Goal: Complete application form

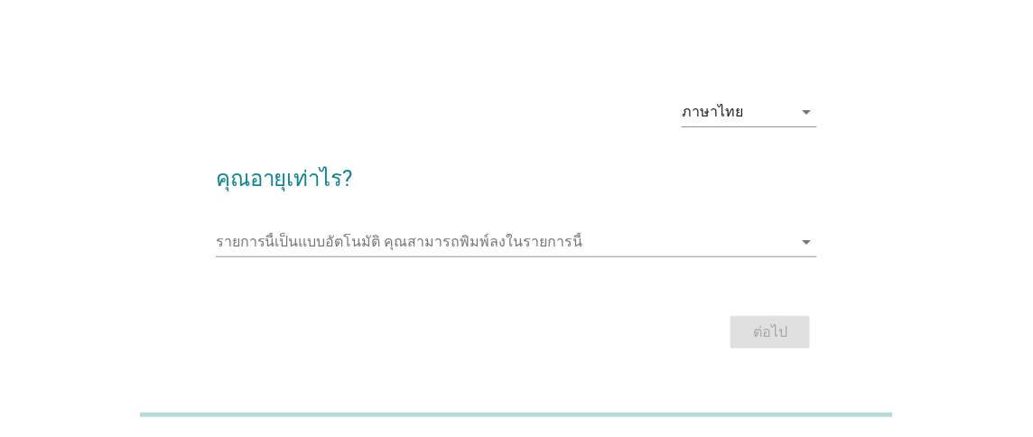
click at [472, 257] on div "รายการนี้เป็นแบบอัตโนมัติ [PERSON_NAME]พิมพ์ลงในรายการนี้ arrow_drop_down" at bounding box center [517, 251] width 602 height 47
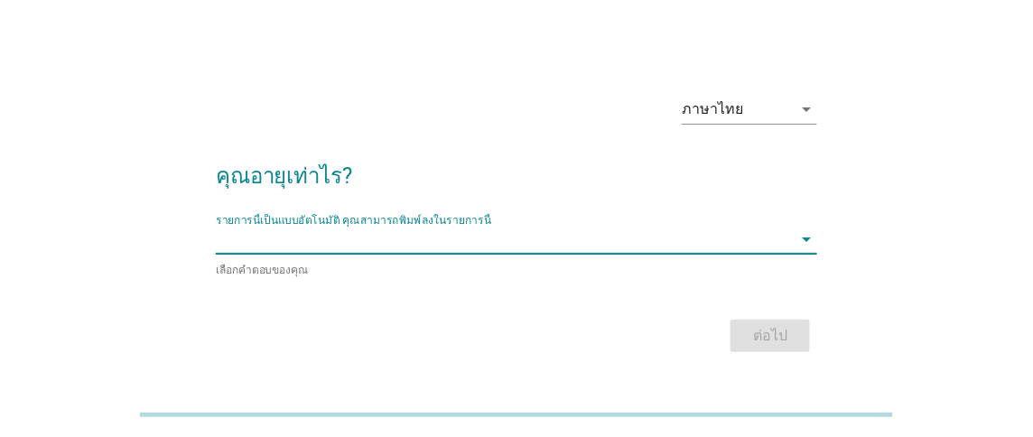
click at [468, 248] on input "รายการนี้เป็นแบบอัตโนมัติ คุณสามารถพิมพ์ลงในรายการนี้" at bounding box center [504, 239] width 577 height 29
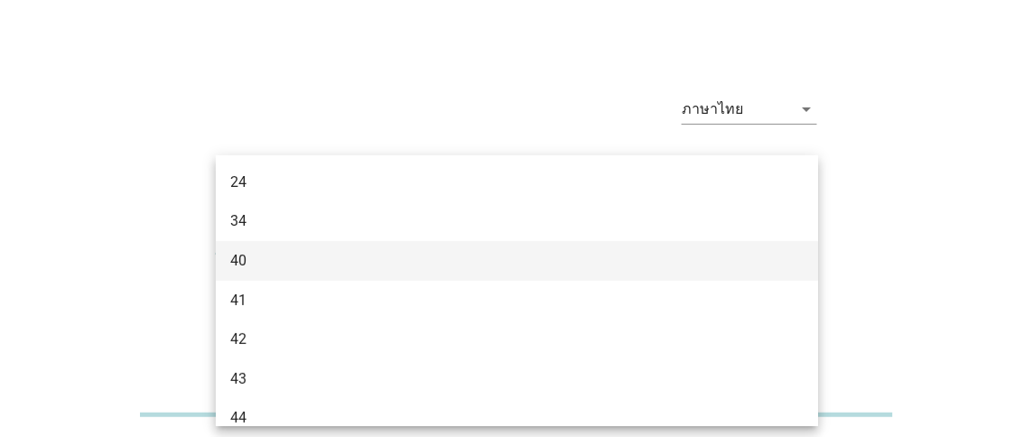
type input "45"
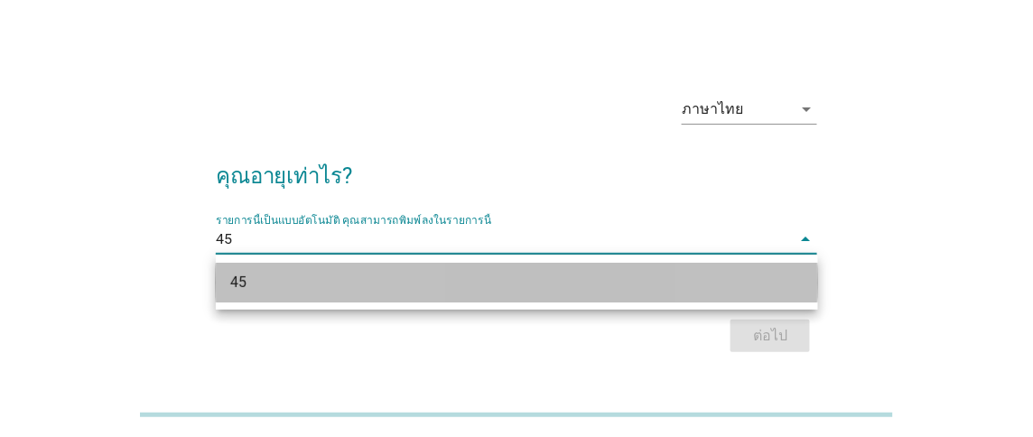
click at [508, 287] on div "45" at bounding box center [493, 283] width 526 height 22
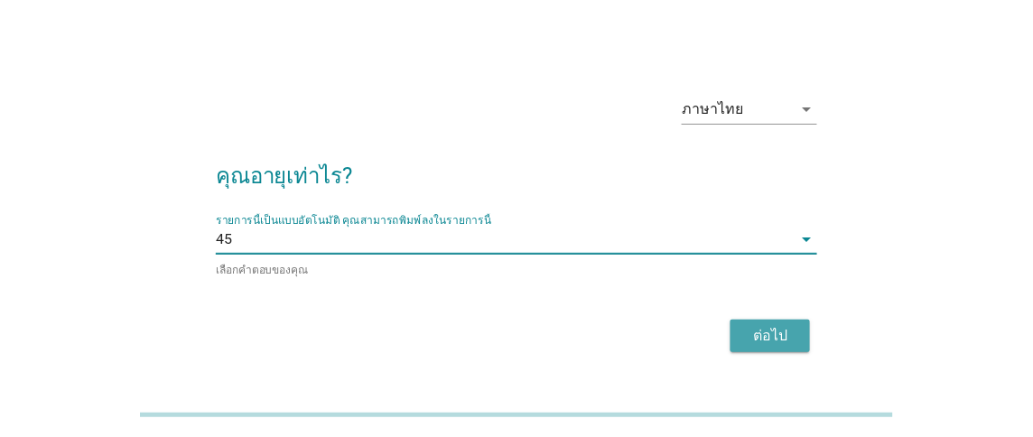
click at [760, 335] on div "ต่อไป" at bounding box center [770, 336] width 51 height 22
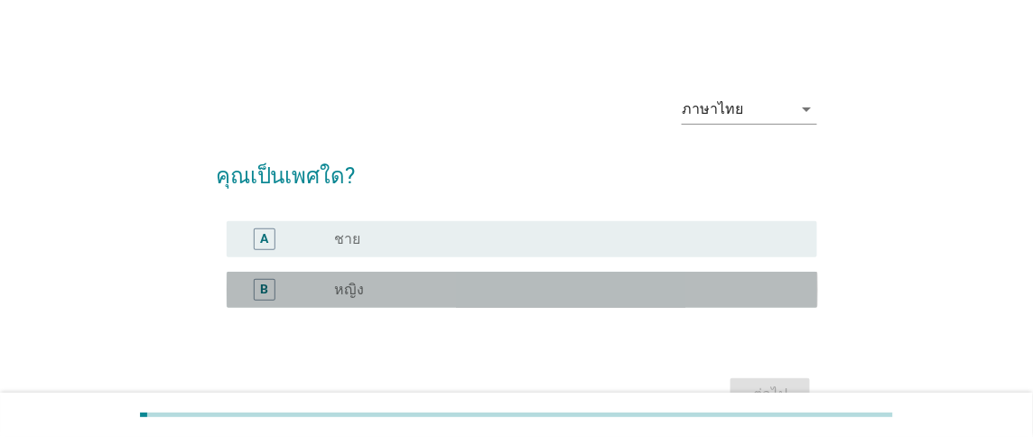
click at [465, 281] on div "radio_button_unchecked หญิง" at bounding box center [561, 290] width 454 height 18
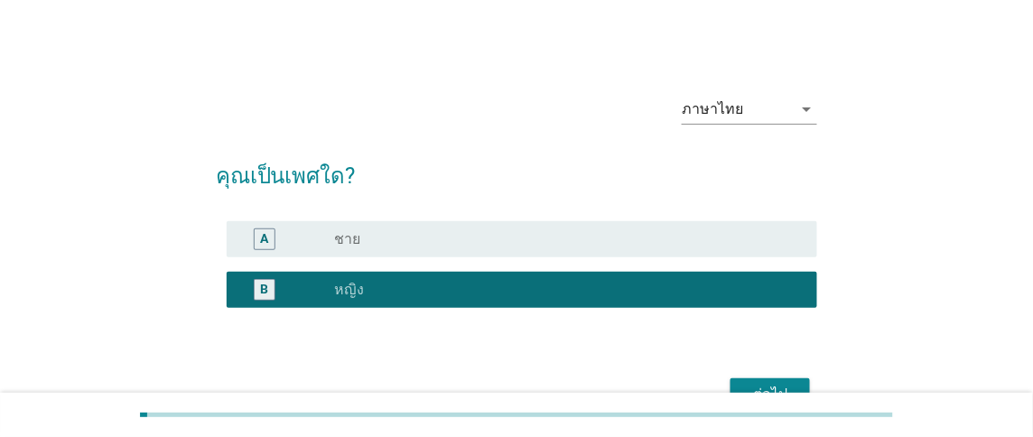
click at [757, 382] on div "ต่อไป" at bounding box center [517, 394] width 602 height 43
click at [757, 382] on button "ต่อไป" at bounding box center [770, 394] width 79 height 33
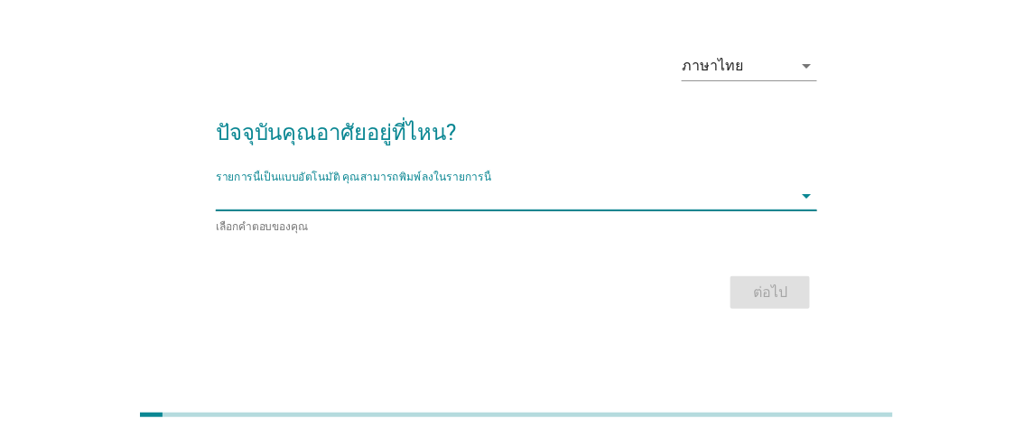
scroll to position [42, 0]
click at [505, 198] on input "รายการนี้เป็นแบบอัตโนมัติ คุณสามารถพิมพ์ลงในรายการนี้" at bounding box center [504, 196] width 577 height 29
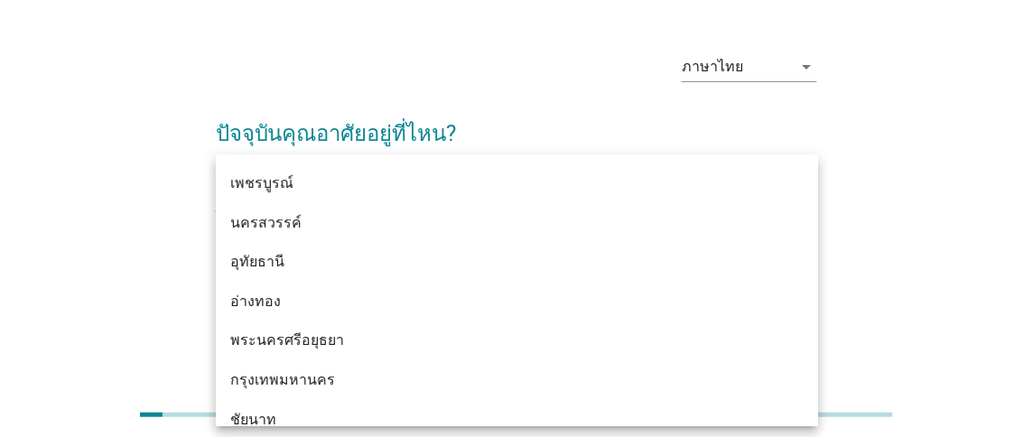
scroll to position [1471, 0]
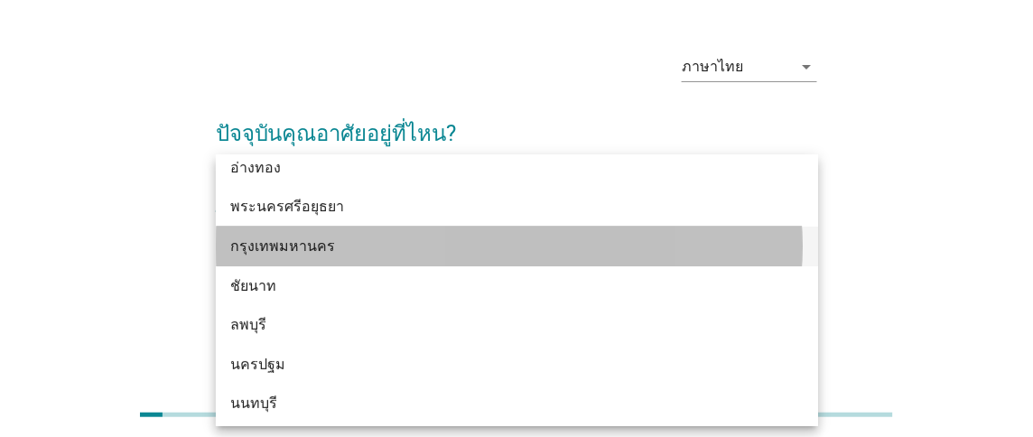
click at [431, 244] on div "กรุงเทพมหานคร" at bounding box center [493, 247] width 526 height 22
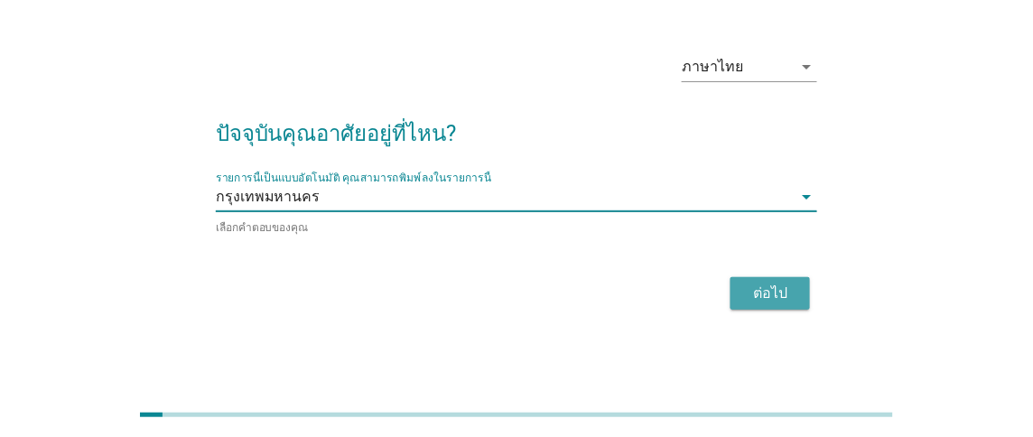
click at [755, 286] on div "ต่อไป" at bounding box center [770, 294] width 51 height 22
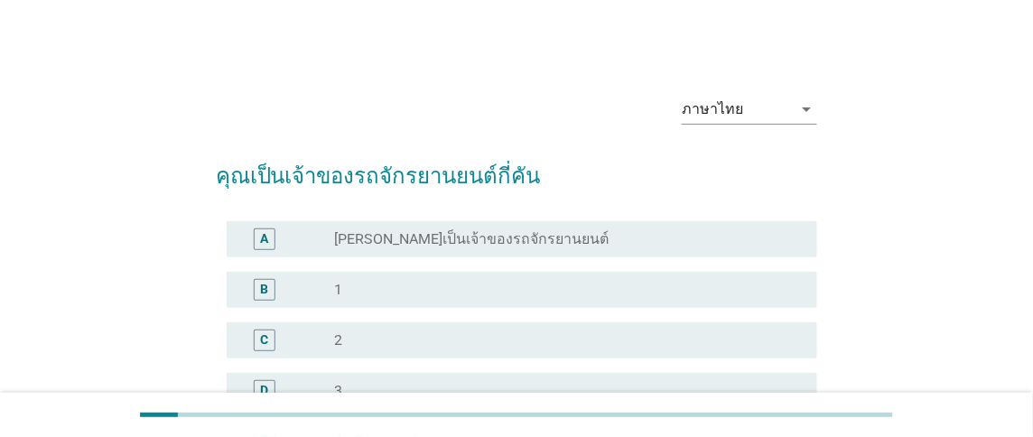
scroll to position [134, 0]
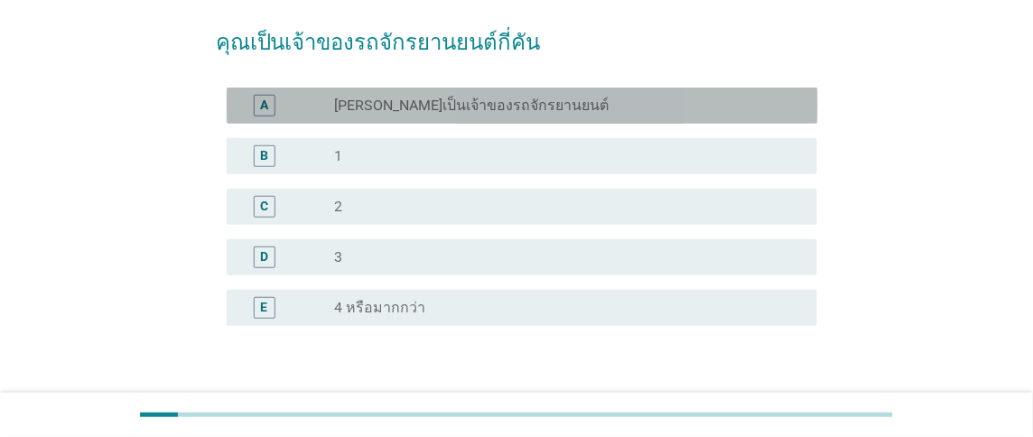
click at [550, 98] on div "radio_button_unchecked [PERSON_NAME]เป็นเจ้าของรถจักรยานยนต์" at bounding box center [561, 106] width 454 height 18
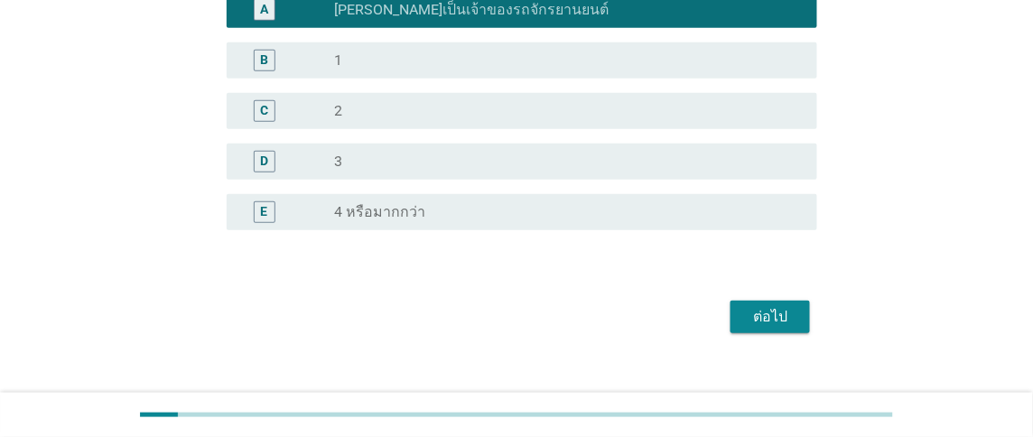
scroll to position [254, 0]
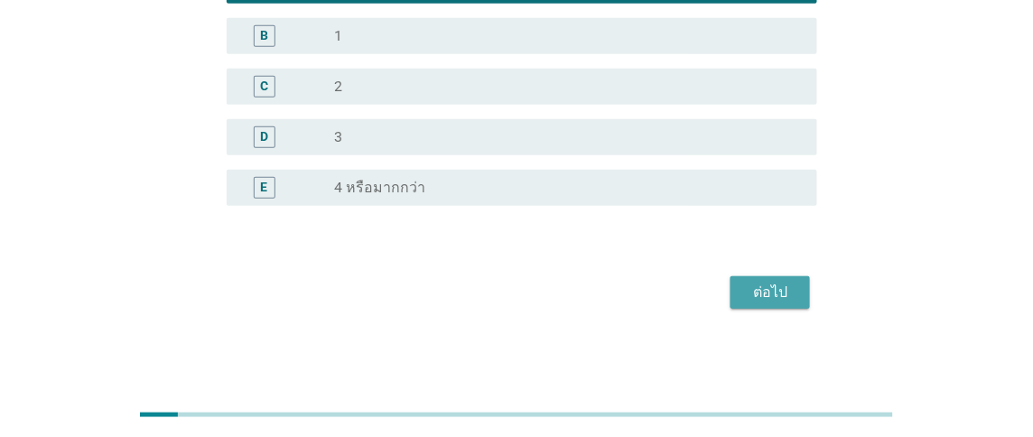
click at [748, 294] on div "ต่อไป" at bounding box center [770, 293] width 51 height 22
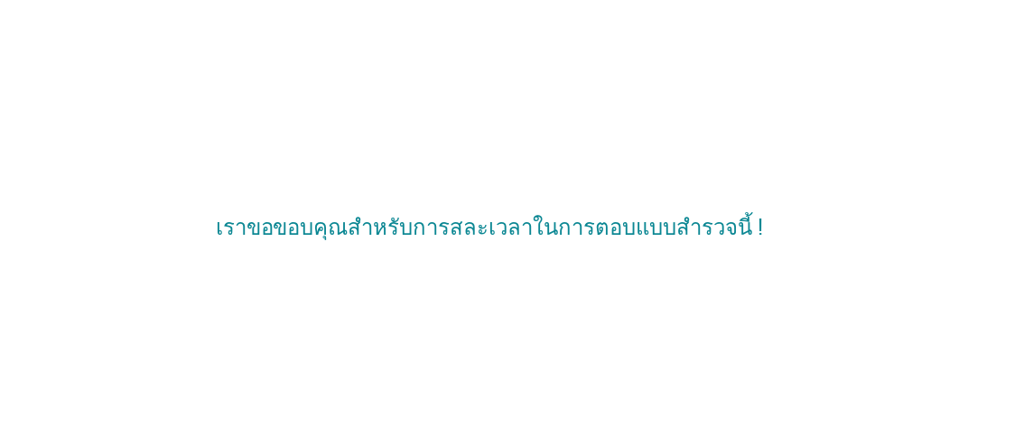
scroll to position [0, 0]
